Goal: Check status

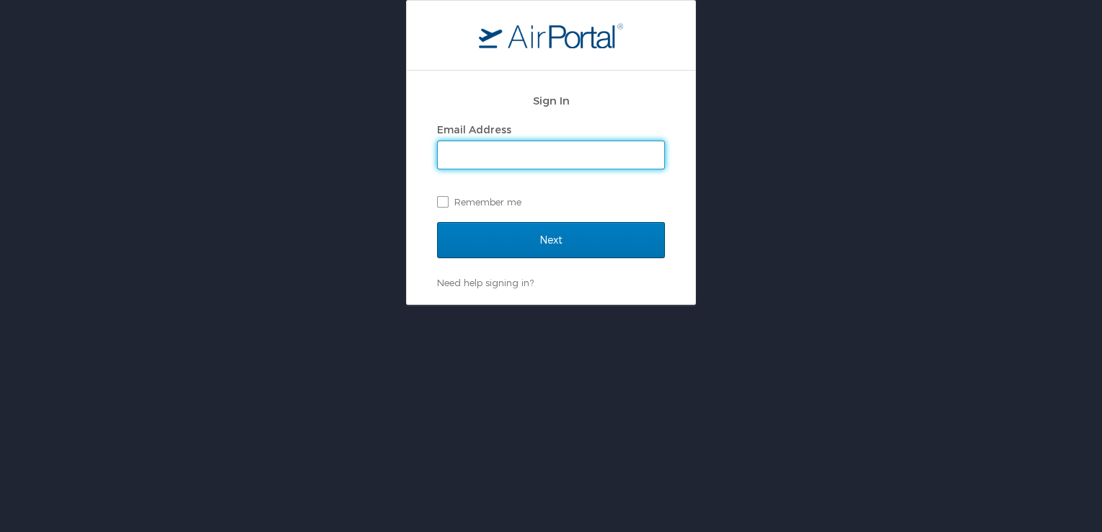
click at [479, 157] on input "Email Address" at bounding box center [551, 154] width 226 height 27
type input "mspead@dcc.edu"
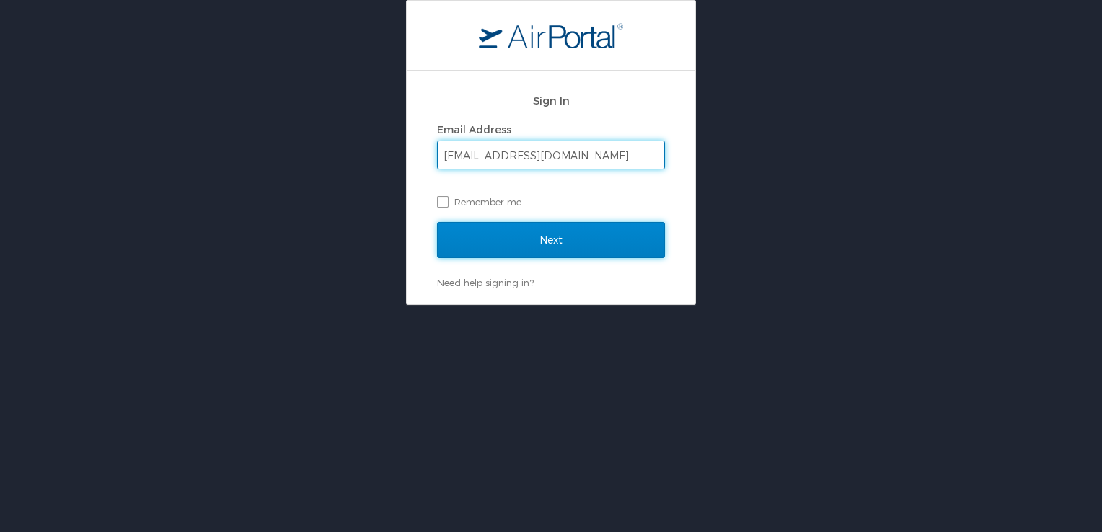
click at [468, 239] on input "Next" at bounding box center [551, 240] width 228 height 36
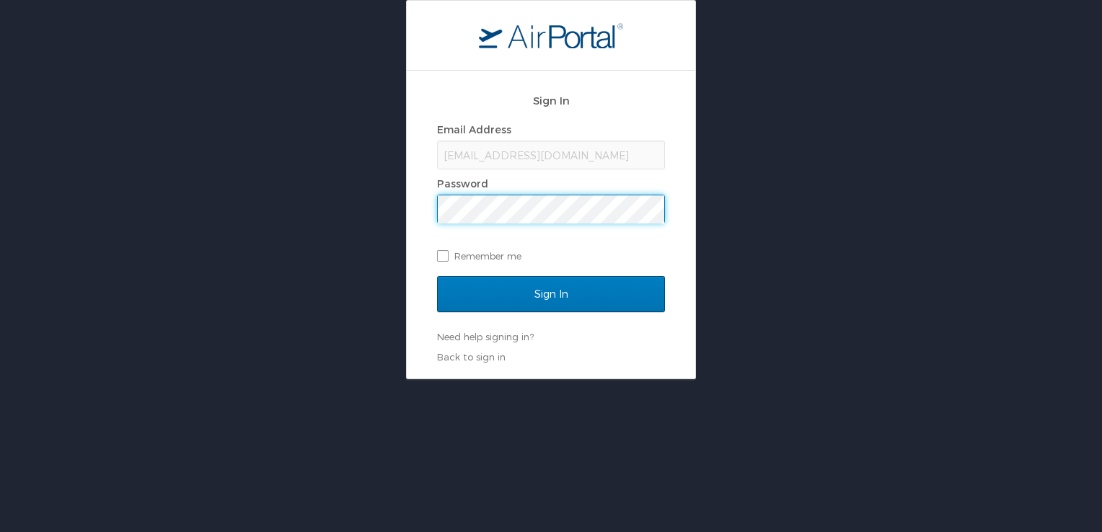
click at [437, 276] on input "Sign In" at bounding box center [551, 294] width 228 height 36
